Goal: Complete application form: Complete application form

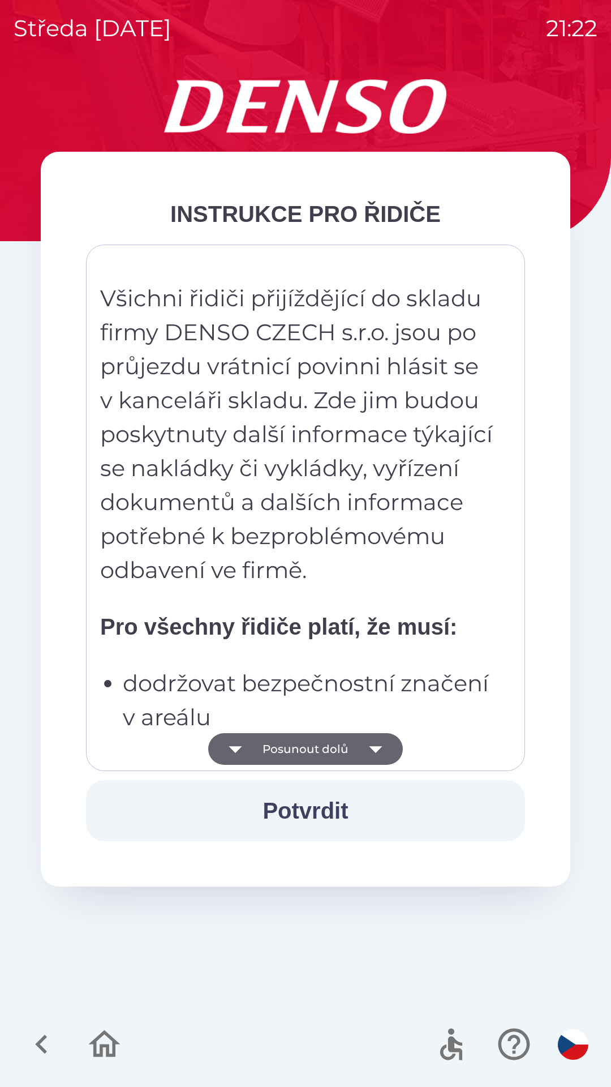
click at [351, 744] on button "Posunout dolů" at bounding box center [305, 749] width 195 height 32
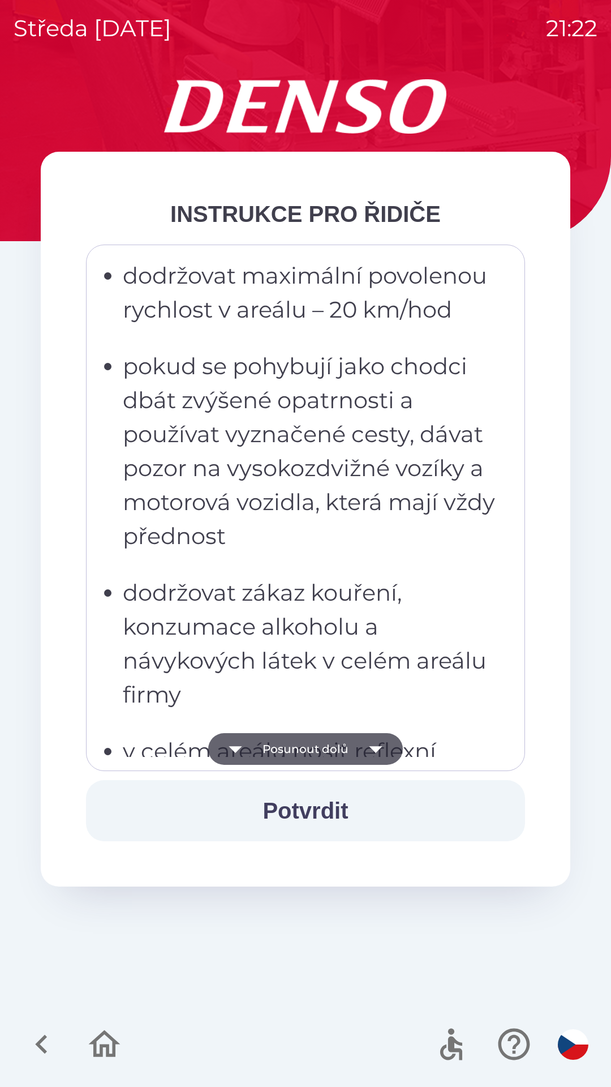
click at [351, 756] on button "Posunout dolů" at bounding box center [305, 749] width 195 height 32
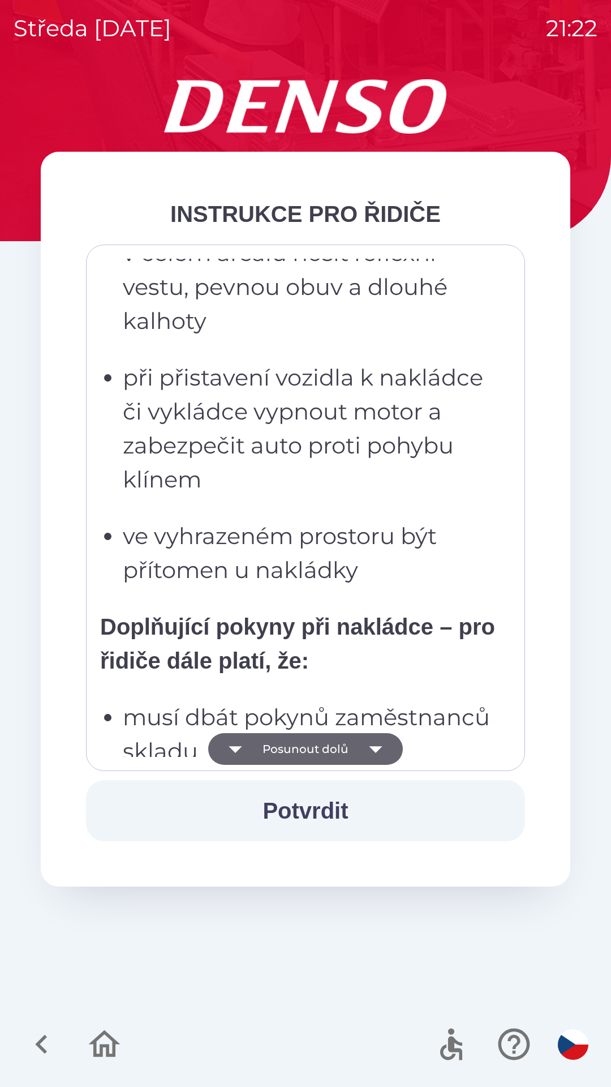
click at [351, 761] on button "Posunout dolů" at bounding box center [305, 749] width 195 height 32
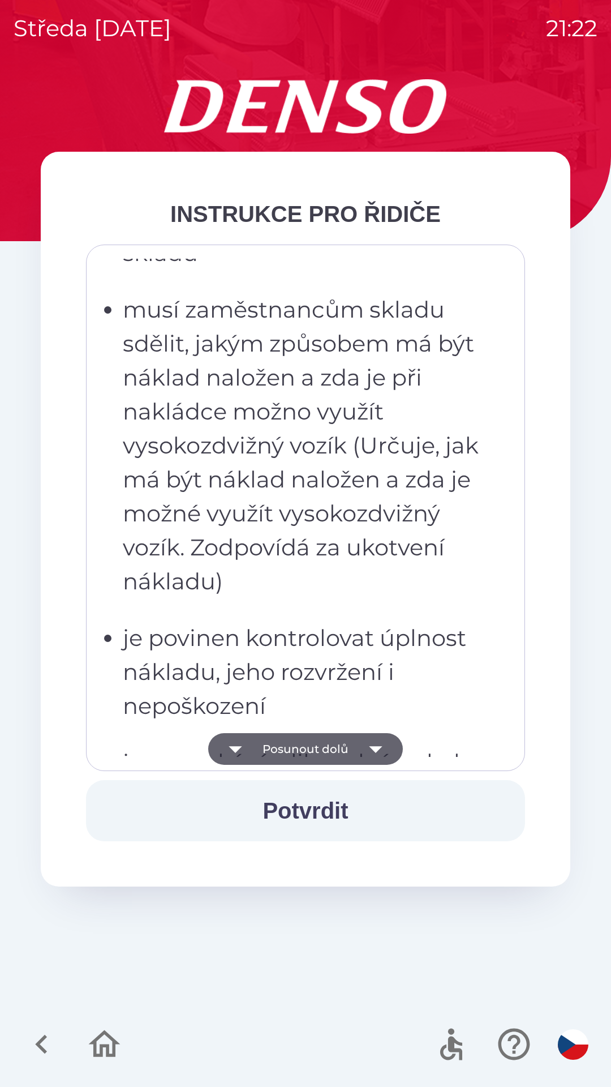
click at [348, 748] on button "Posunout dolů" at bounding box center [305, 749] width 195 height 32
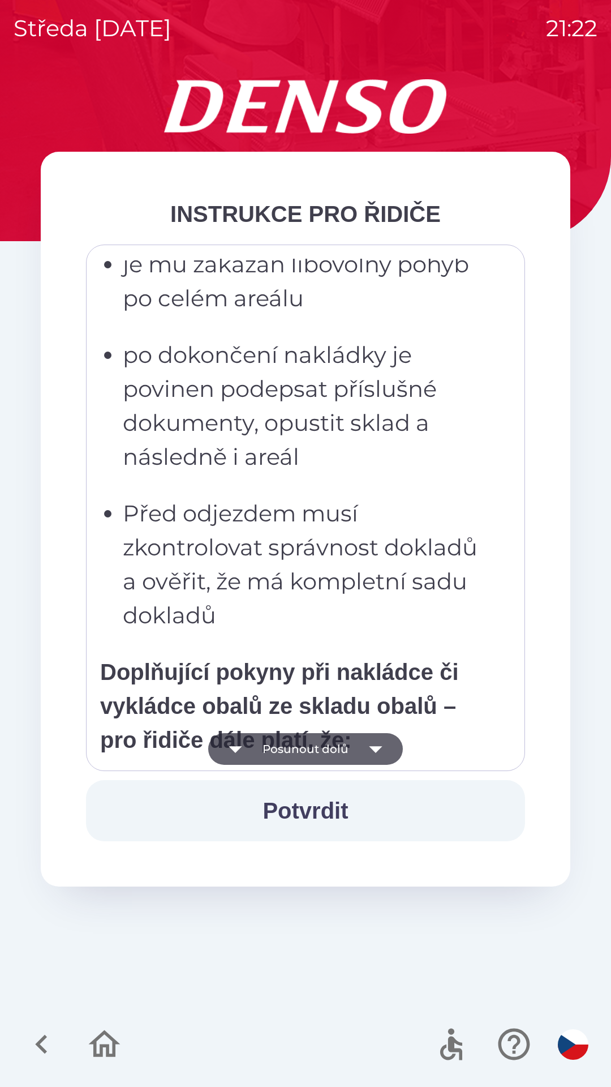
click at [345, 754] on button "Posunout dolů" at bounding box center [305, 749] width 195 height 32
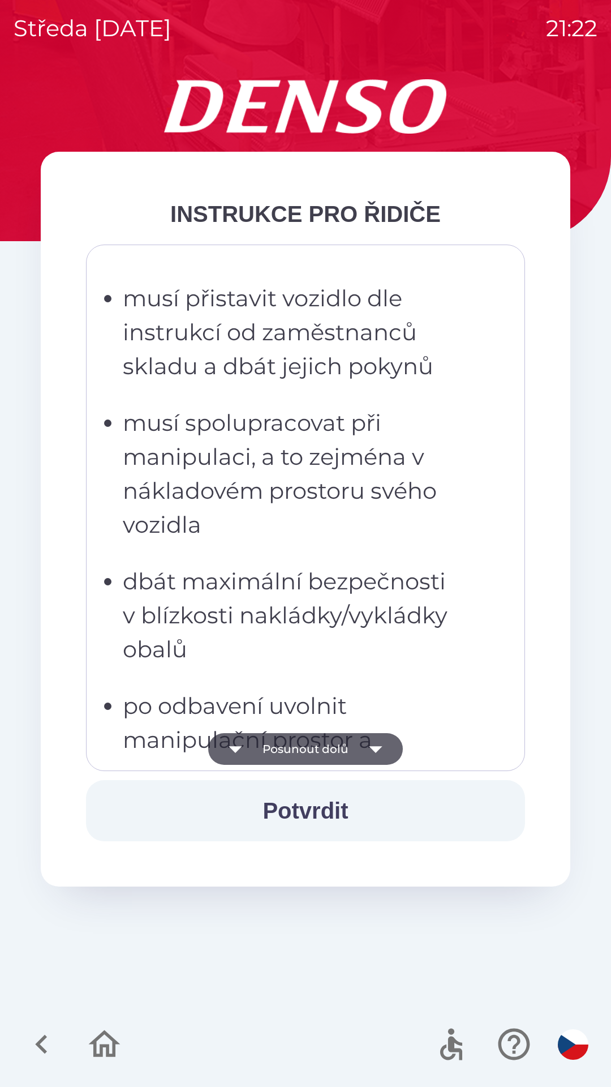
click at [342, 752] on button "Posunout dolů" at bounding box center [305, 749] width 195 height 32
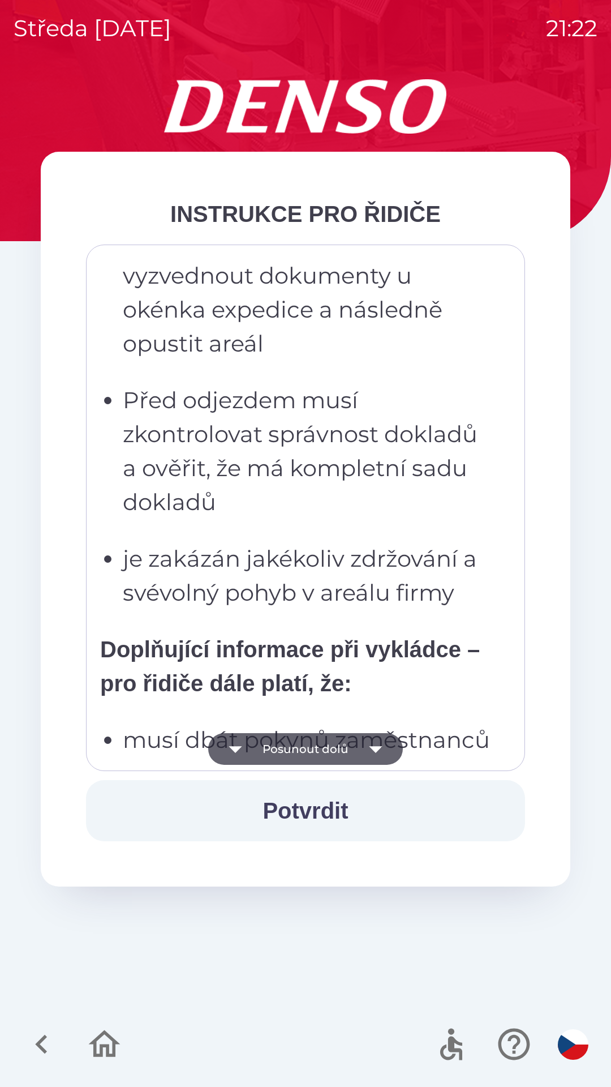
click at [345, 750] on button "Posunout dolů" at bounding box center [305, 749] width 195 height 32
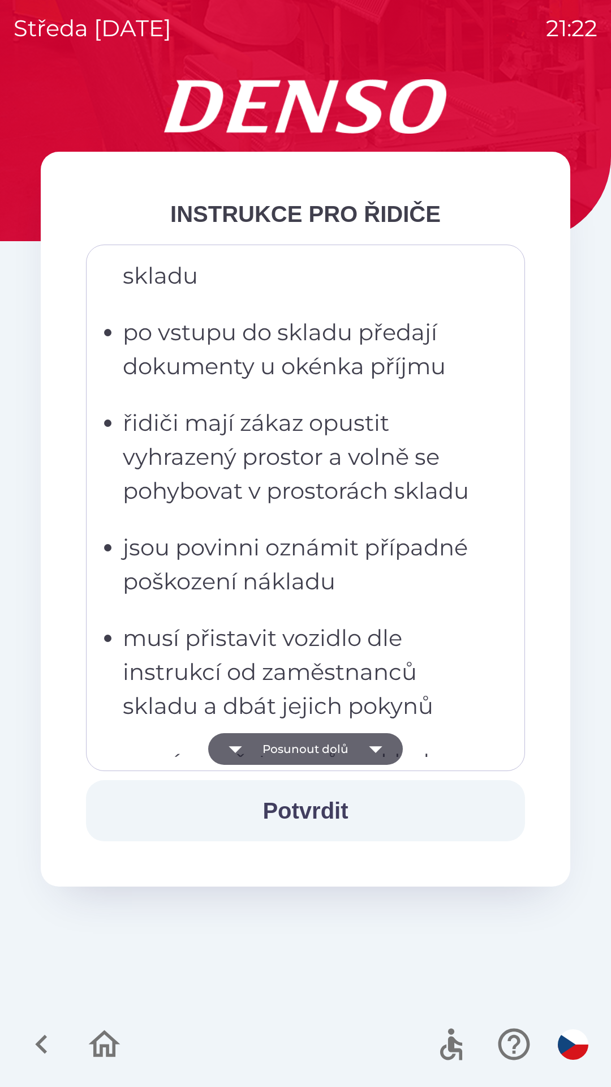
click at [361, 748] on icon "button" at bounding box center [376, 749] width 32 height 32
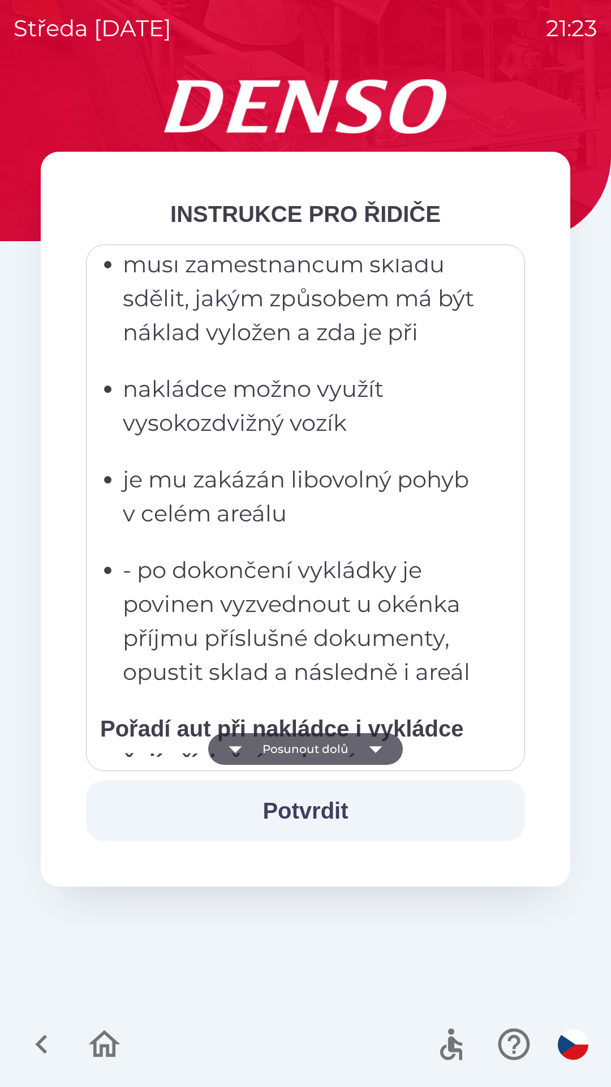
click at [357, 742] on button "Posunout dolů" at bounding box center [305, 749] width 195 height 32
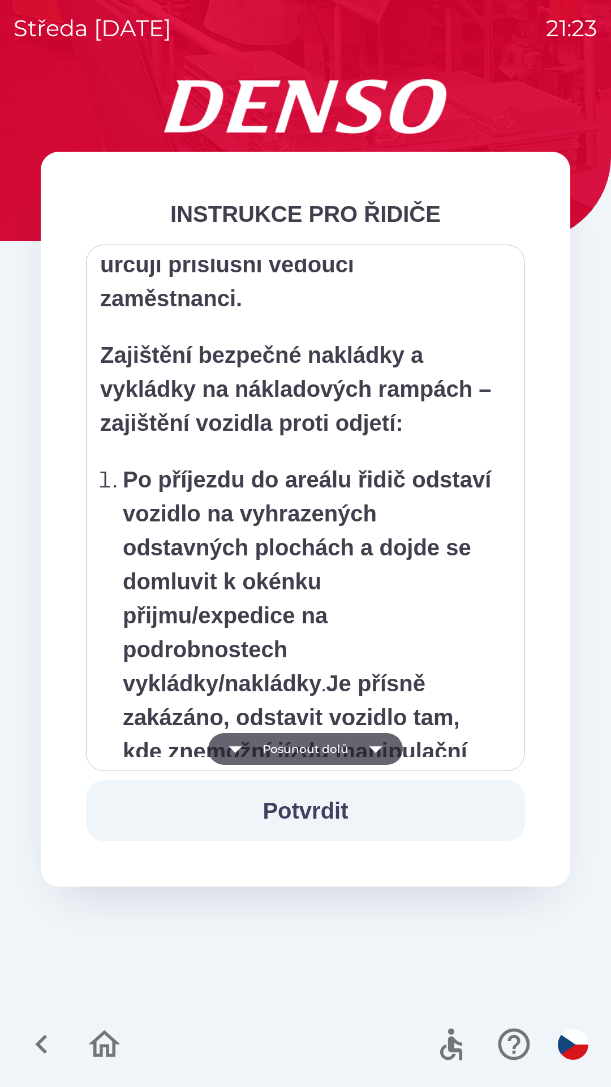
click at [361, 757] on icon "button" at bounding box center [376, 749] width 32 height 32
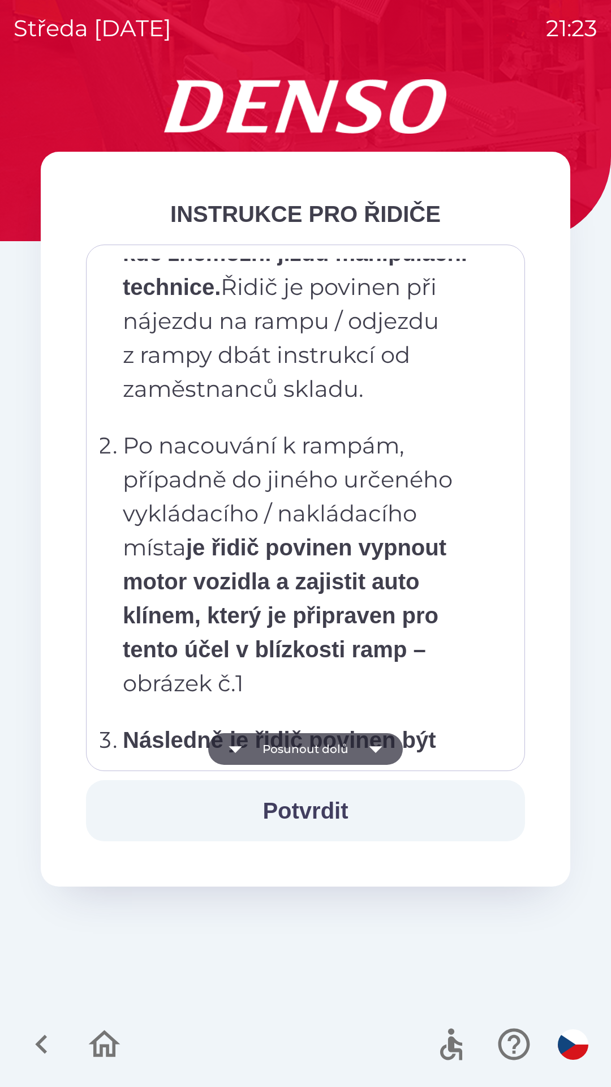
click at [355, 753] on button "Posunout dolů" at bounding box center [305, 749] width 195 height 32
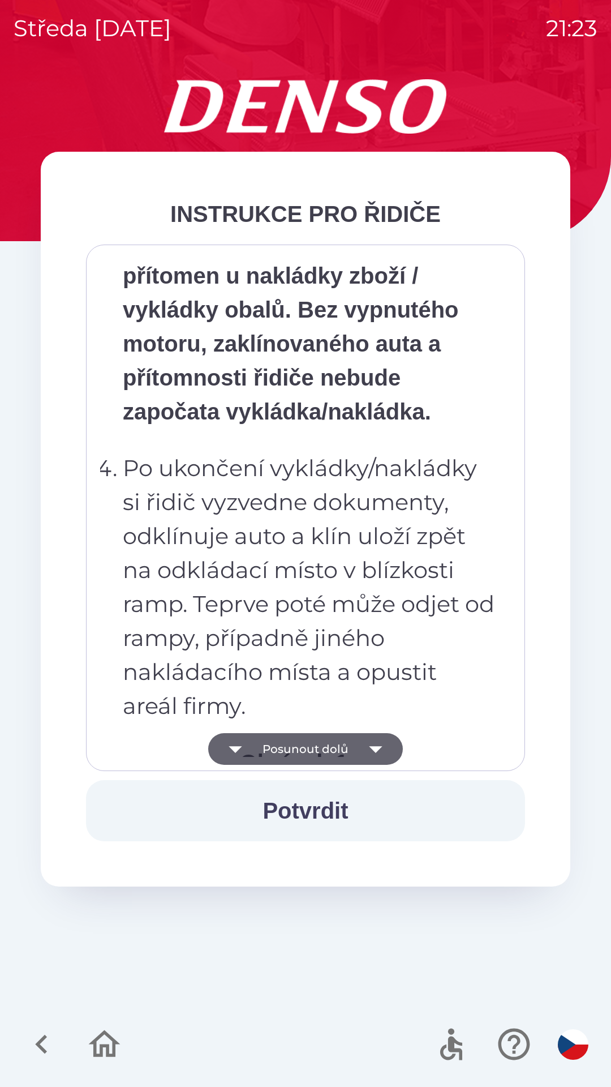
click at [360, 753] on icon "button" at bounding box center [376, 749] width 32 height 32
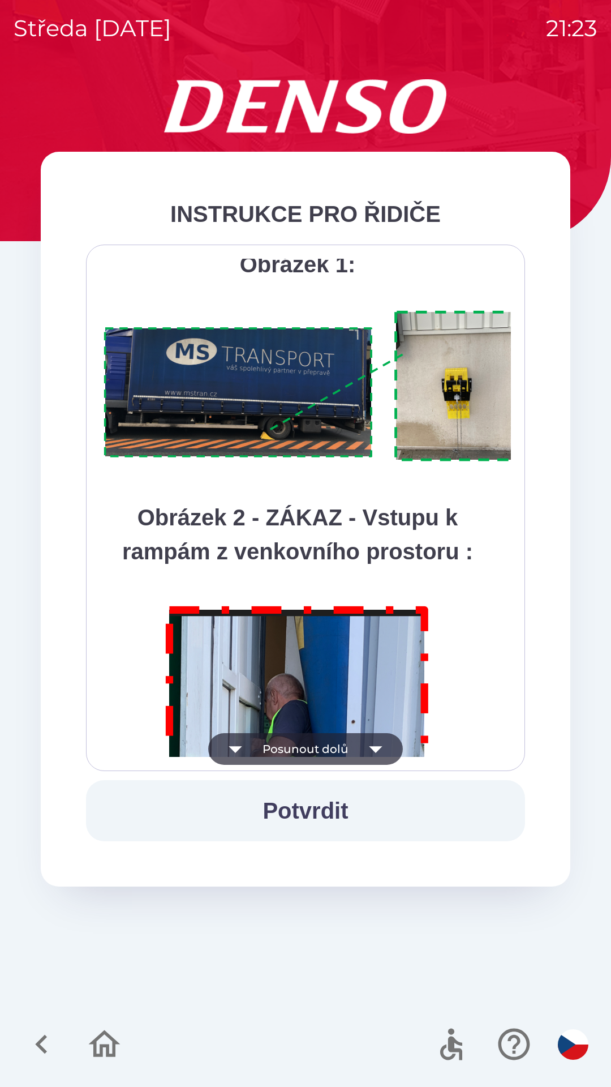
click at [351, 748] on button "Posunout dolů" at bounding box center [305, 749] width 195 height 32
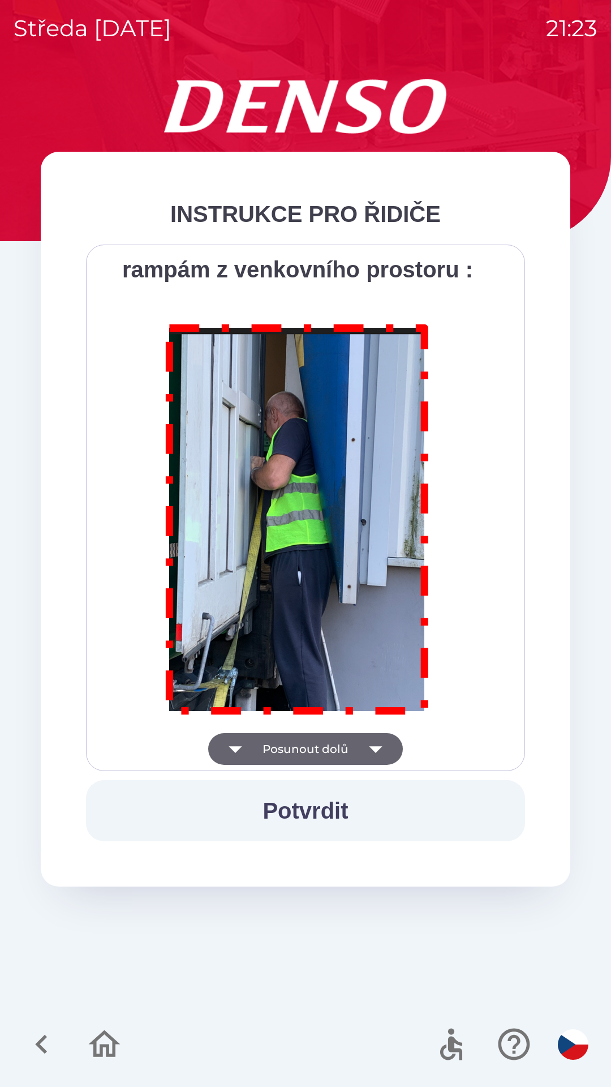
click at [340, 765] on div "Všichni řidiči přijíždějící do skladu firmy DENSO CZECH s.r.o. jsou po průjezdu…" at bounding box center [305, 507] width 439 height 526
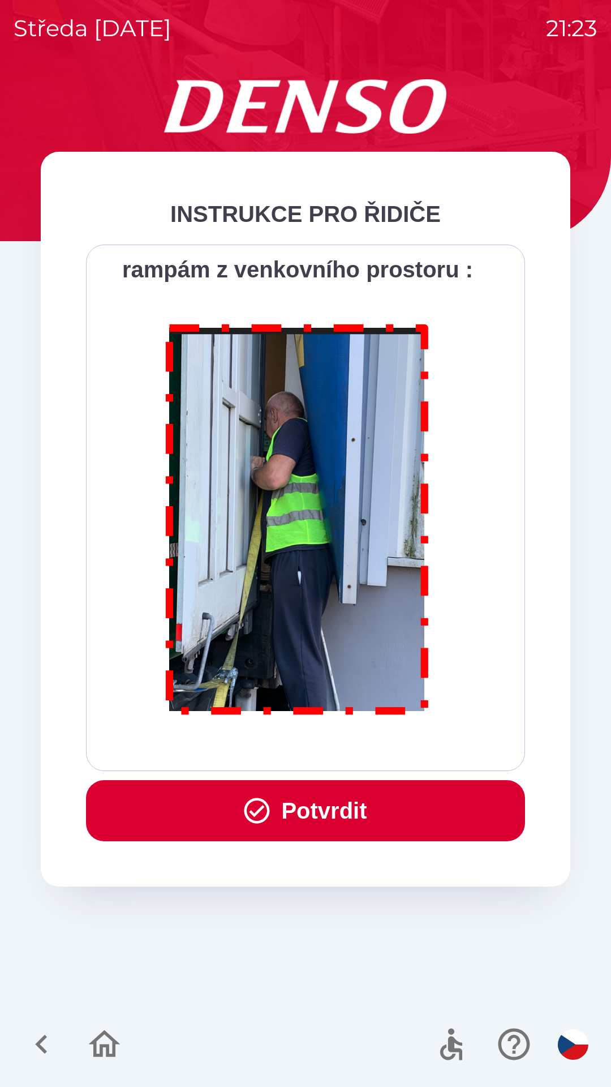
click at [342, 739] on div "Všichni řidiči přijíždějící do skladu firmy DENSO CZECH s.r.o. jsou po průjezdu…" at bounding box center [305, 508] width 411 height 498
click at [349, 761] on div "Všichni řidiči přijíždějící do skladu firmy DENSO CZECH s.r.o. jsou po průjezdu…" at bounding box center [305, 507] width 439 height 526
click at [354, 788] on button "Potvrdit" at bounding box center [305, 810] width 439 height 61
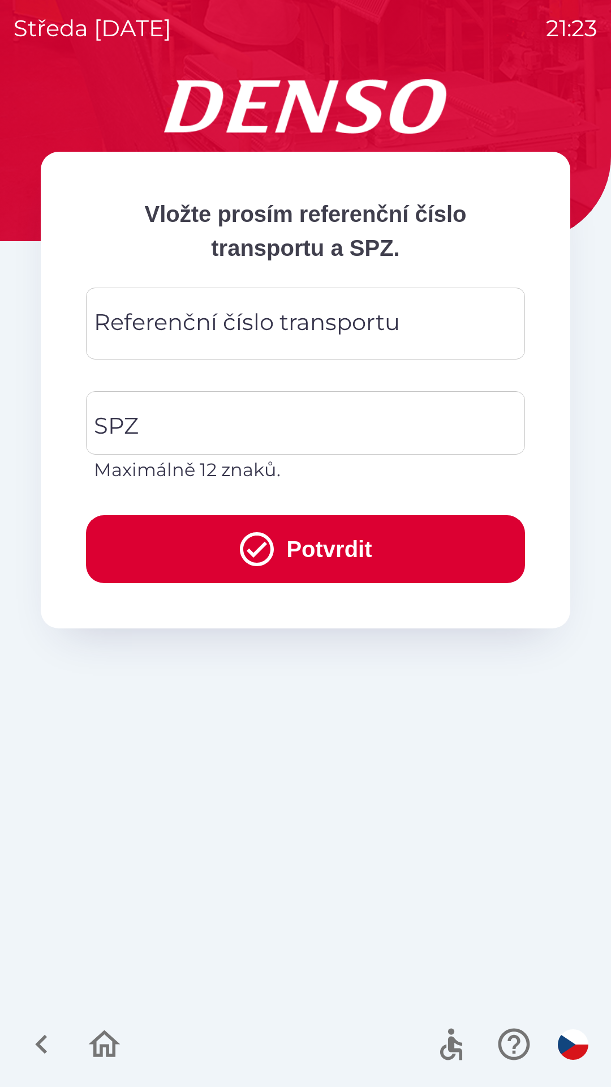
click at [375, 831] on div "Vložte prosím referenční číslo transportu a SPZ. Referenční číslo transportu Re…" at bounding box center [306, 582] width 584 height 1007
click at [324, 303] on input "Referenční číslo transportu" at bounding box center [306, 323] width 412 height 45
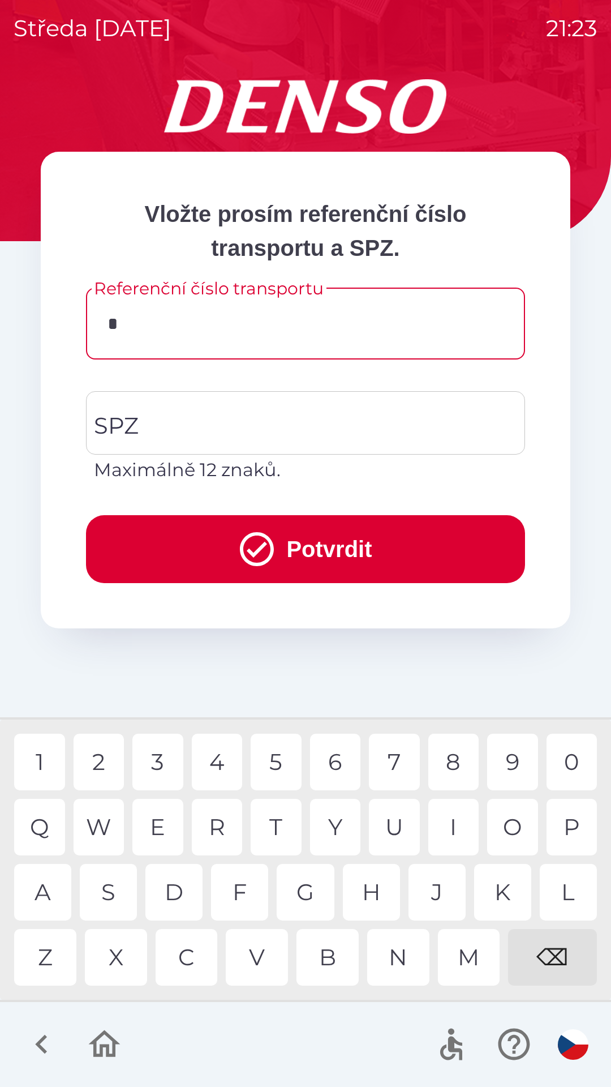
click at [175, 887] on div "D" at bounding box center [173, 892] width 57 height 57
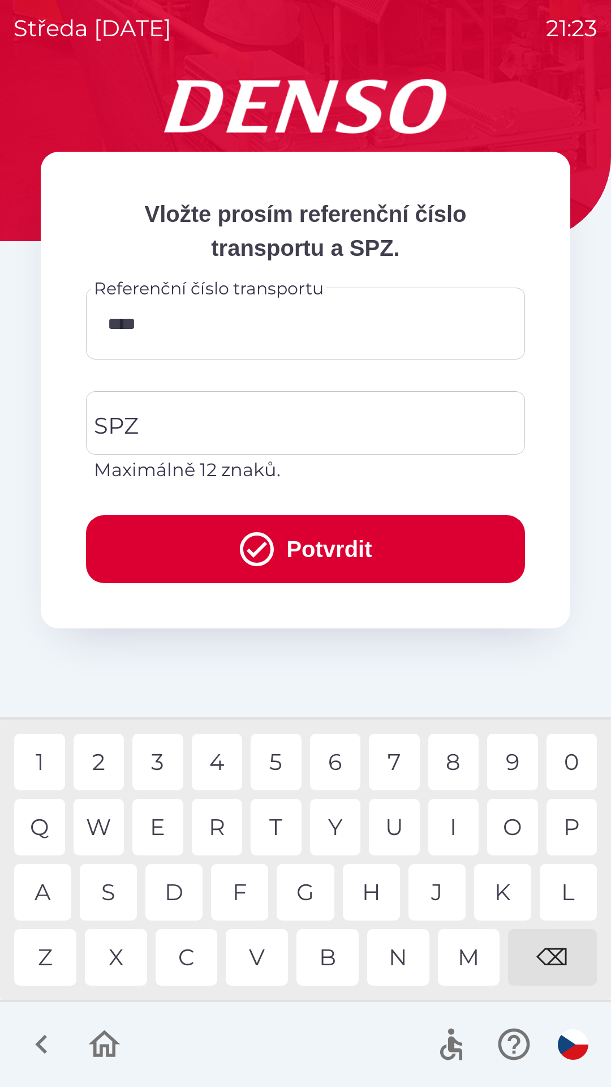
click at [449, 766] on div "8" at bounding box center [453, 761] width 51 height 57
click at [100, 828] on div "W" at bounding box center [99, 827] width 51 height 57
type input "*********"
click at [458, 763] on div "8" at bounding box center [453, 761] width 51 height 57
click at [303, 412] on input "SPZ" at bounding box center [297, 422] width 412 height 53
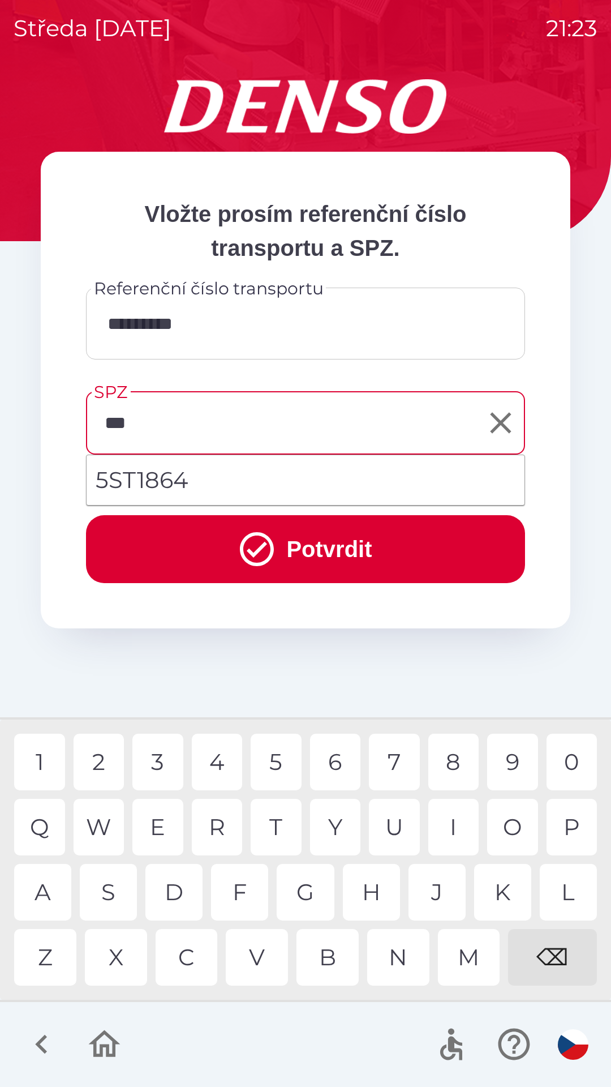
click at [280, 824] on div "T" at bounding box center [276, 827] width 51 height 57
click at [220, 483] on li "5ST1864" at bounding box center [306, 480] width 438 height 41
type input "*******"
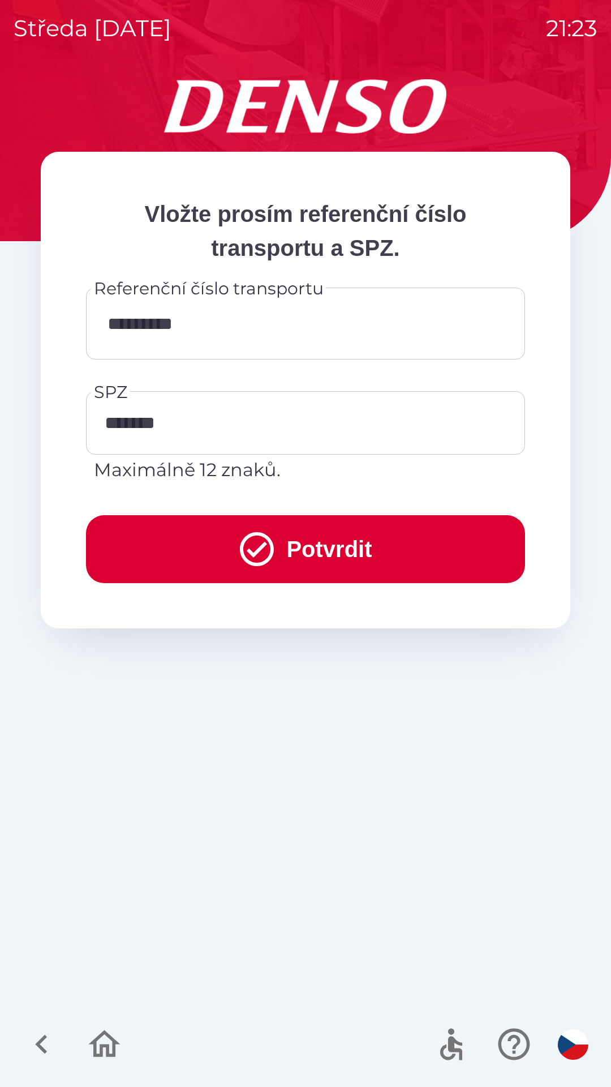
click at [293, 550] on button "Potvrdit" at bounding box center [305, 549] width 439 height 68
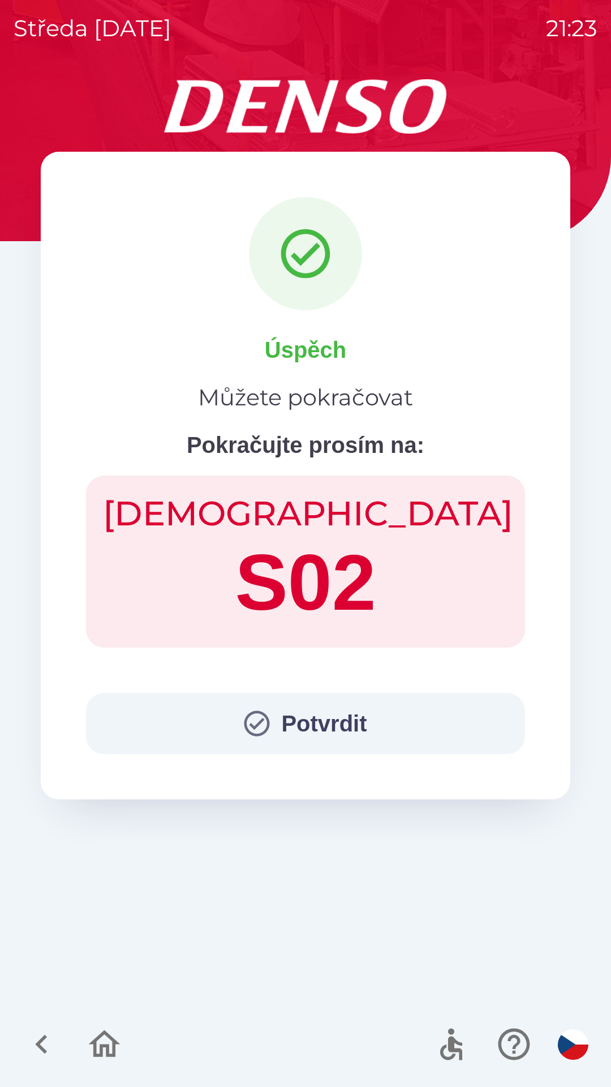
click at [320, 713] on button "Potvrdit" at bounding box center [305, 723] width 439 height 61
